Goal: Task Accomplishment & Management: Manage account settings

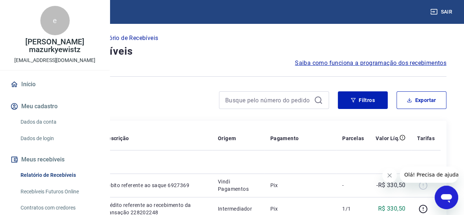
scroll to position [84, 0]
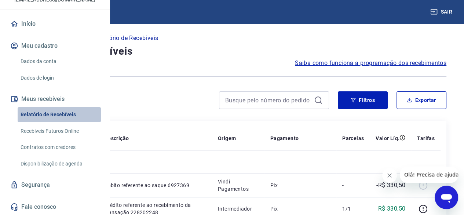
click at [62, 112] on link "Relatório de Recebíveis" at bounding box center [59, 114] width 83 height 15
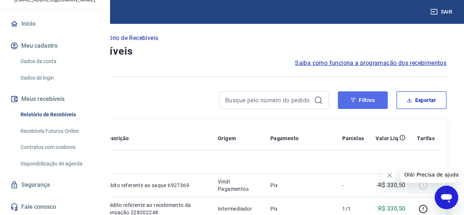
click at [361, 102] on button "Filtros" at bounding box center [363, 100] width 50 height 18
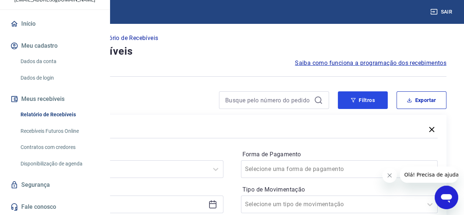
scroll to position [73, 0]
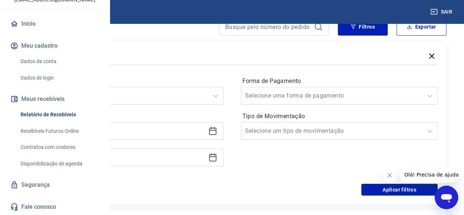
click at [216, 130] on icon at bounding box center [212, 130] width 7 height 1
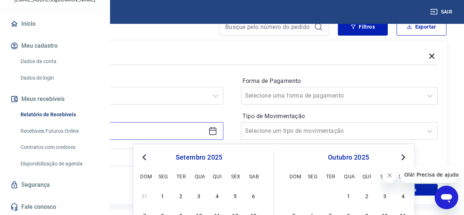
scroll to position [147, 0]
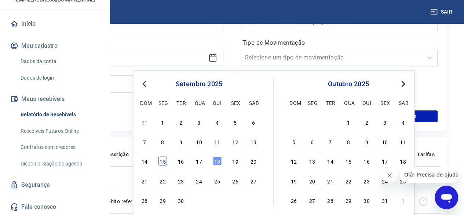
click at [163, 162] on div "15" at bounding box center [162, 161] width 9 height 9
type input "[DATE]"
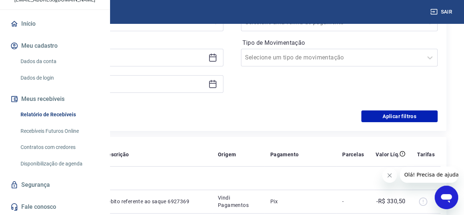
click at [217, 87] on icon at bounding box center [212, 84] width 9 height 9
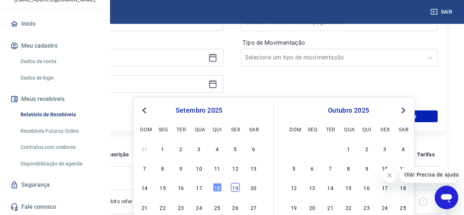
click at [239, 187] on div "19" at bounding box center [235, 187] width 9 height 9
type input "[DATE]"
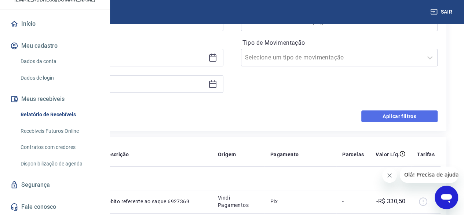
click at [410, 115] on button "Aplicar filtros" at bounding box center [399, 116] width 76 height 12
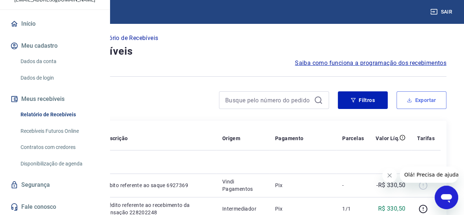
click at [424, 100] on button "Exportar" at bounding box center [421, 100] width 50 height 18
type input "[DATE]"
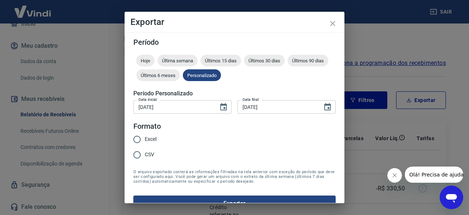
click at [139, 139] on input "Excel" at bounding box center [136, 139] width 15 height 15
radio input "true"
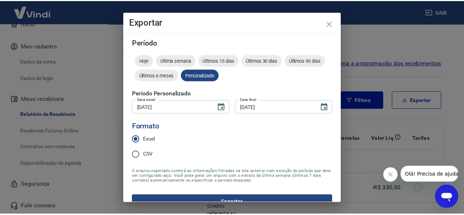
scroll to position [14, 0]
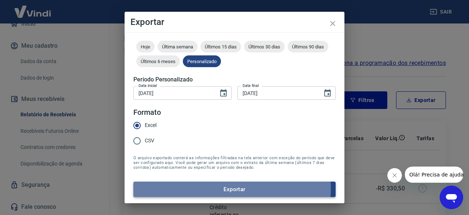
click at [231, 188] on button "Exportar" at bounding box center [234, 188] width 202 height 15
